Goal: Transaction & Acquisition: Download file/media

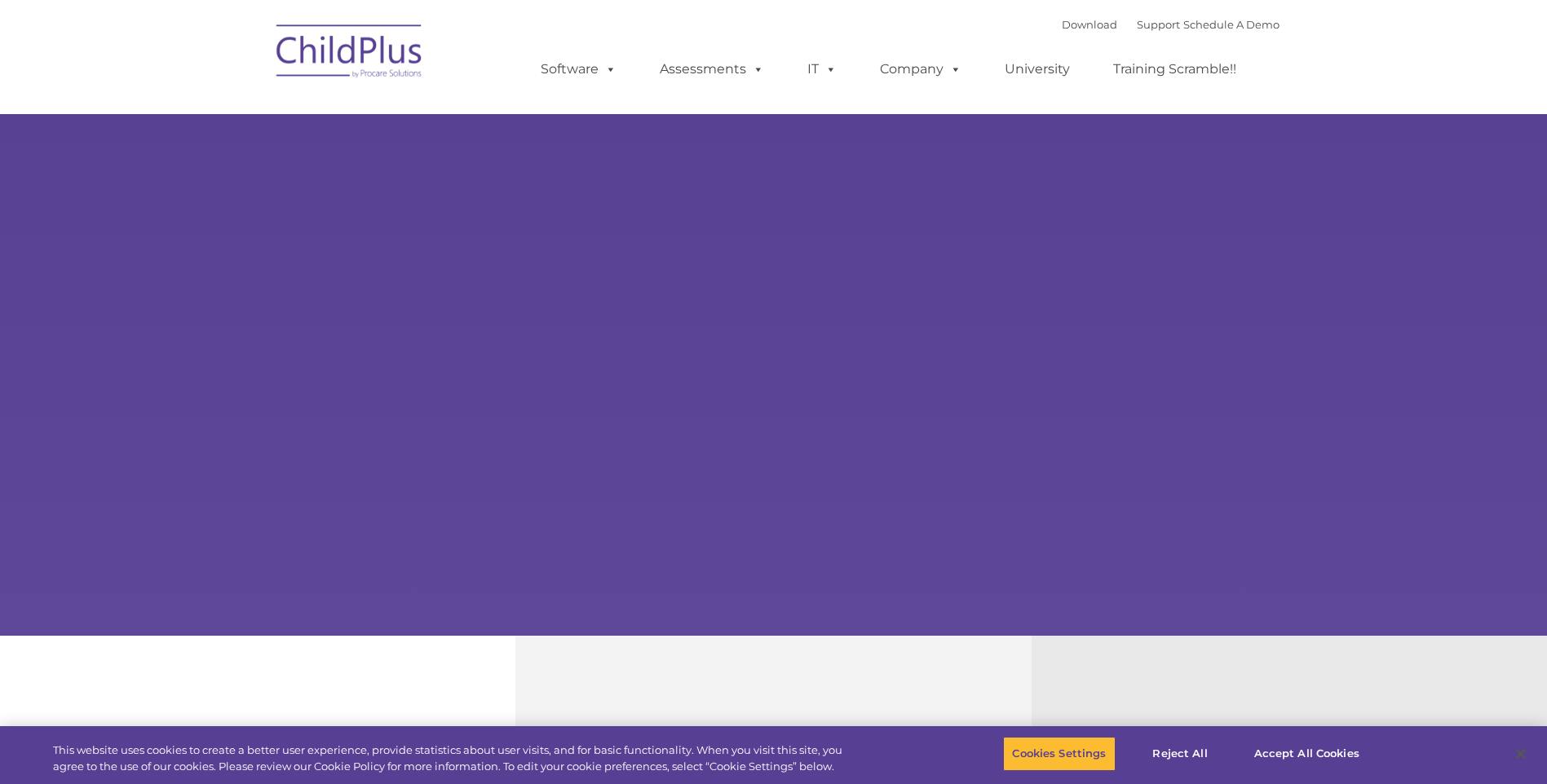
select select "MEDIUM"
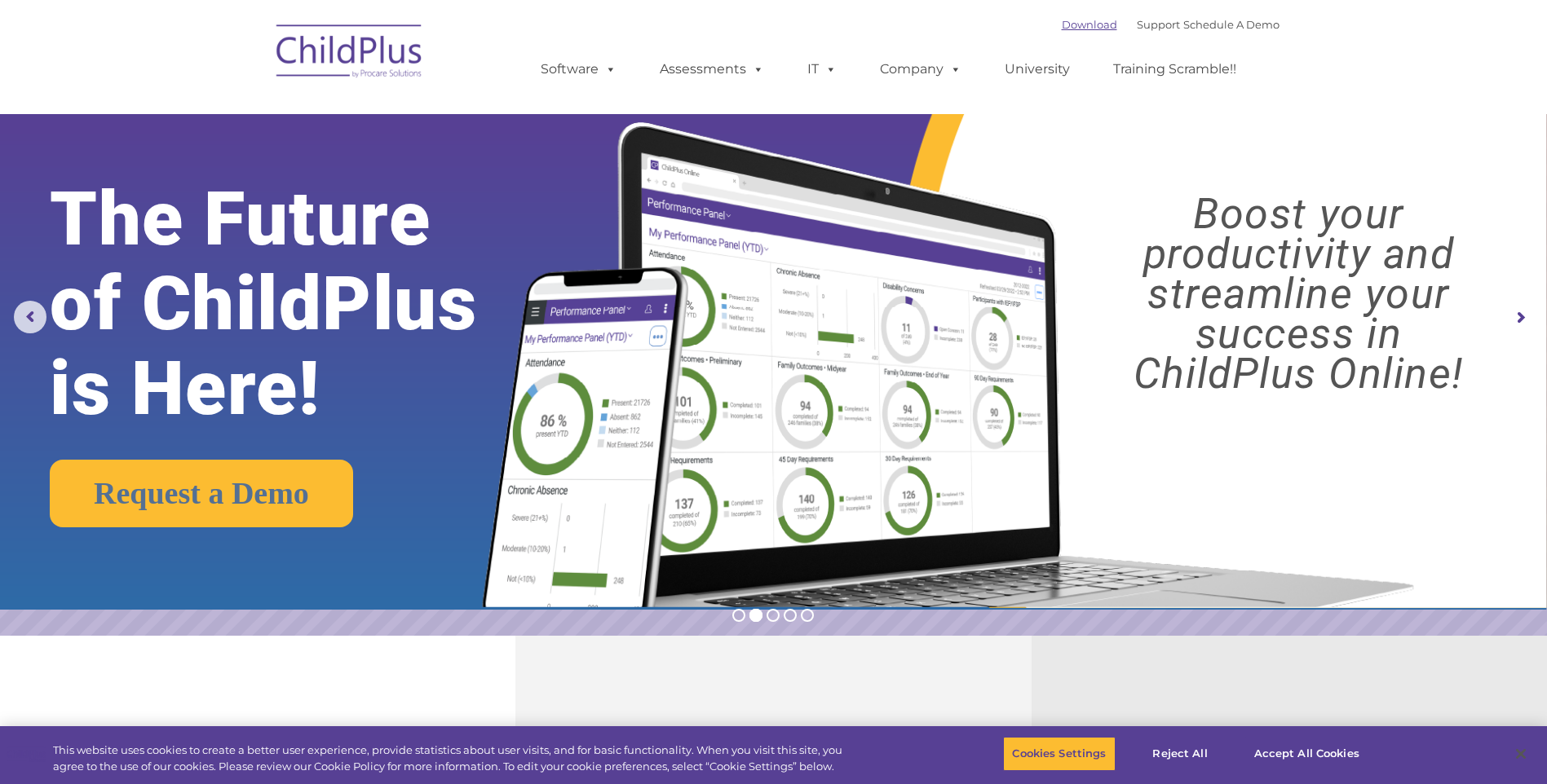
click at [1062, 26] on link "Download" at bounding box center [1089, 24] width 56 height 13
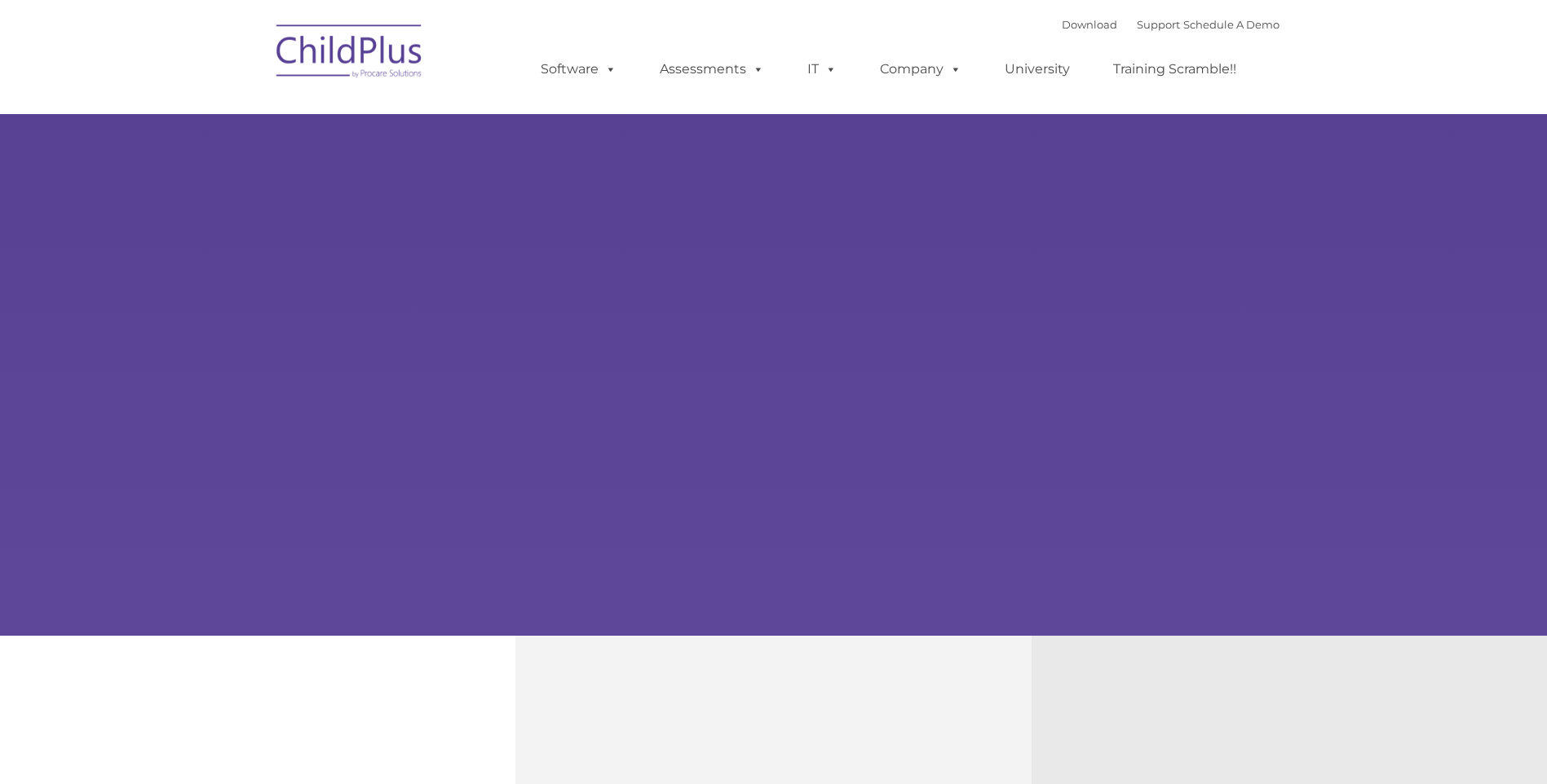
type input ""
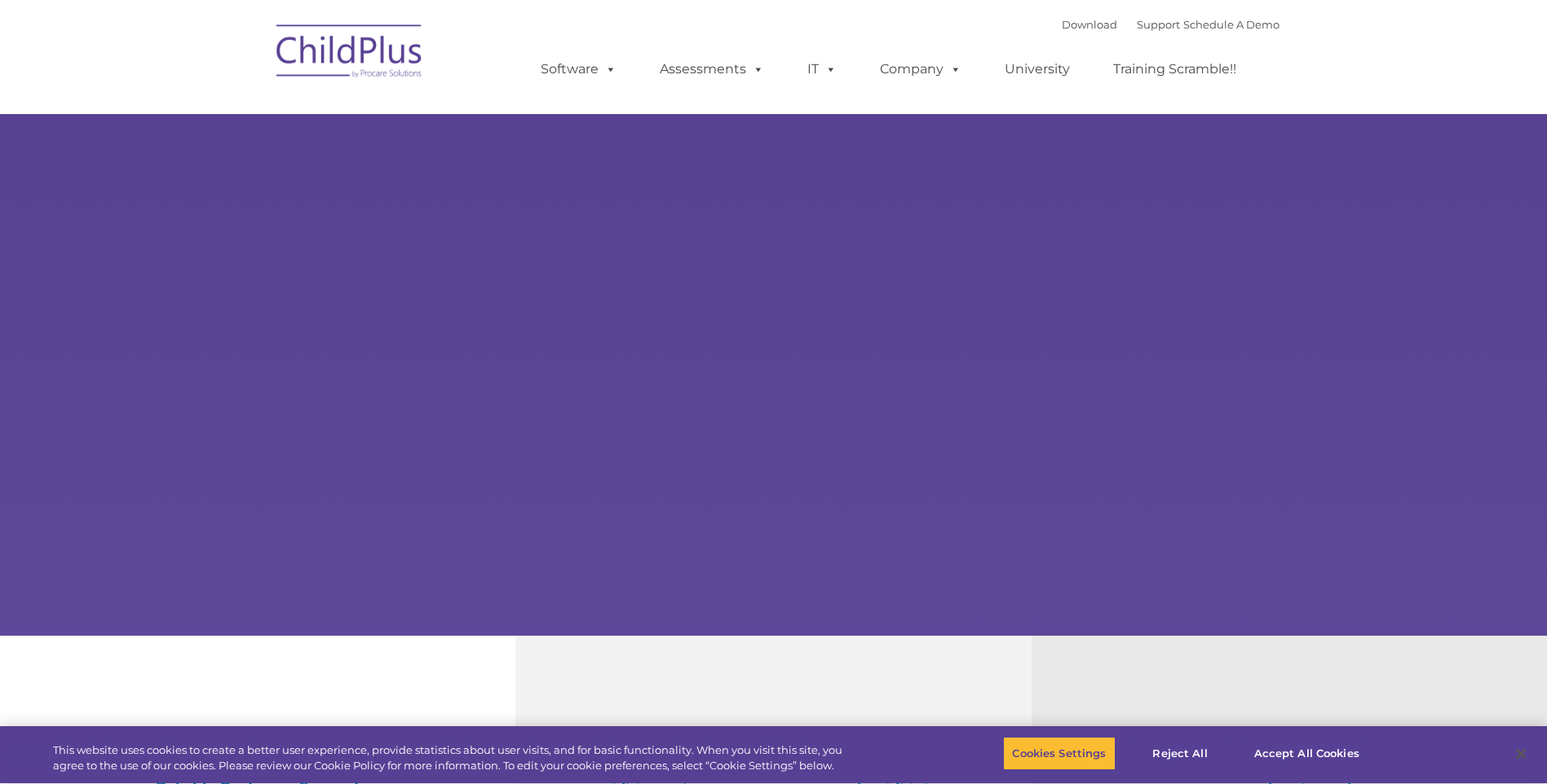
select select "MEDIUM"
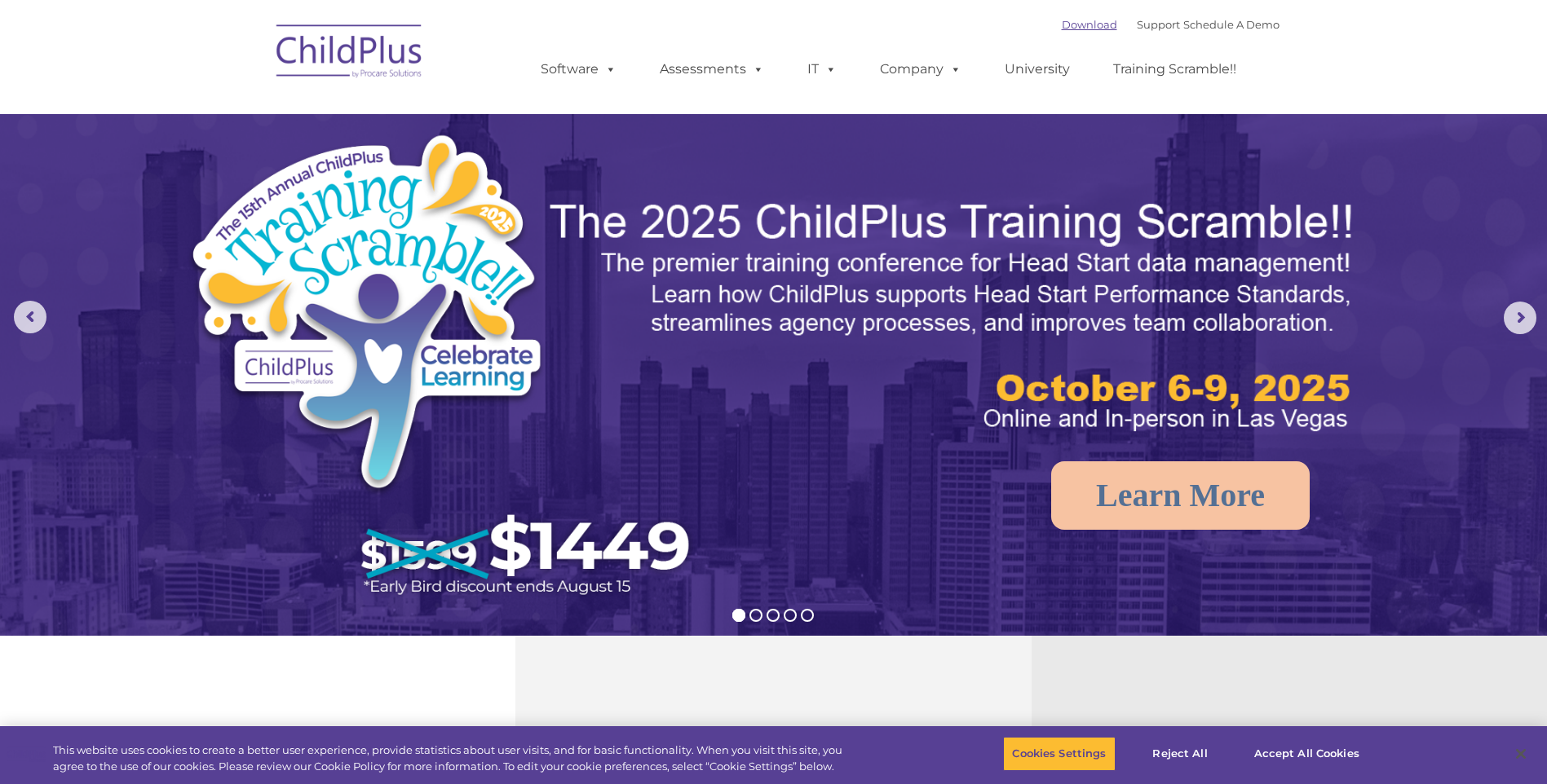
click at [1081, 26] on link "Download" at bounding box center [1089, 24] width 56 height 13
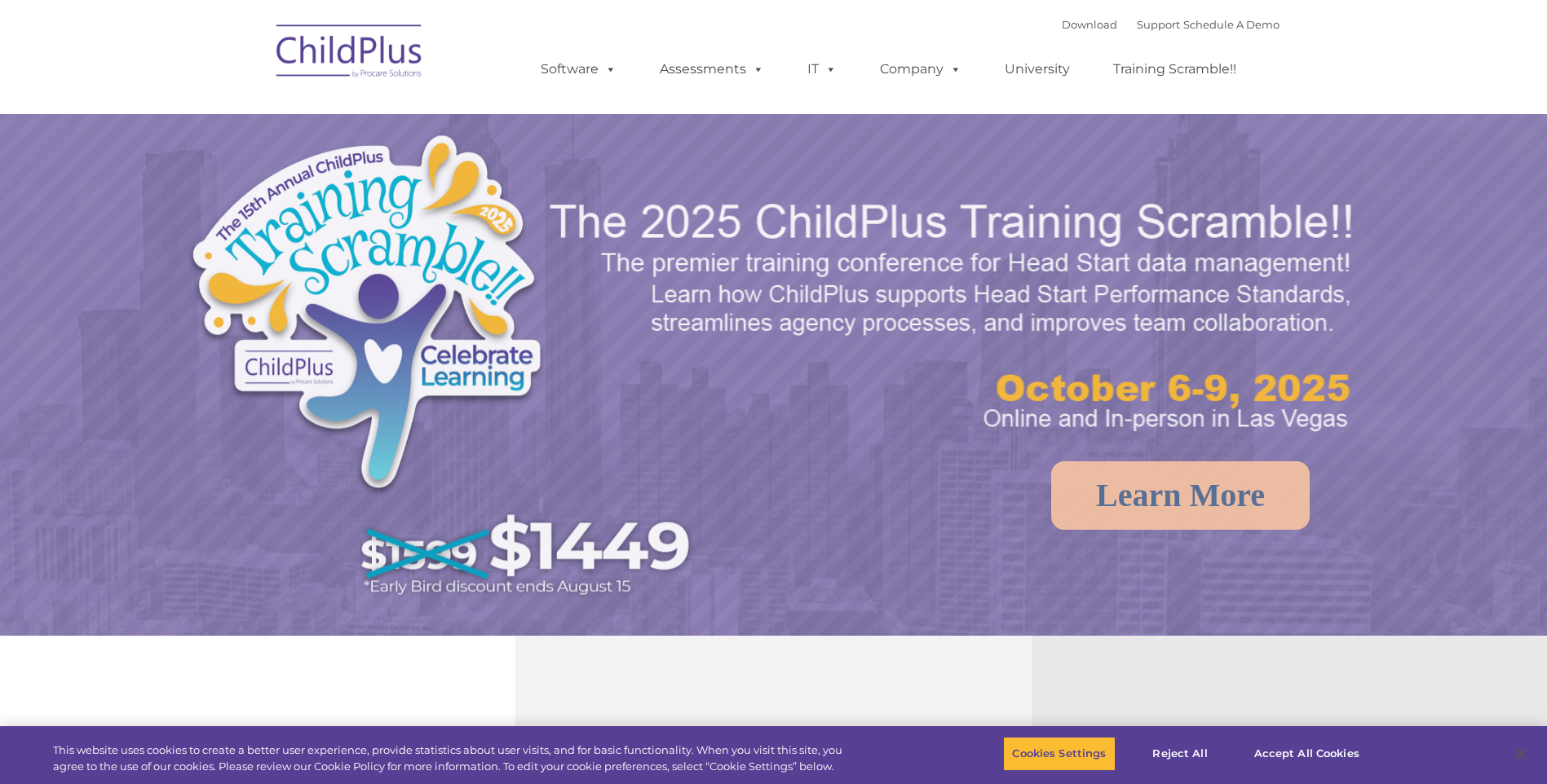
select select "MEDIUM"
